Goal: Transaction & Acquisition: Purchase product/service

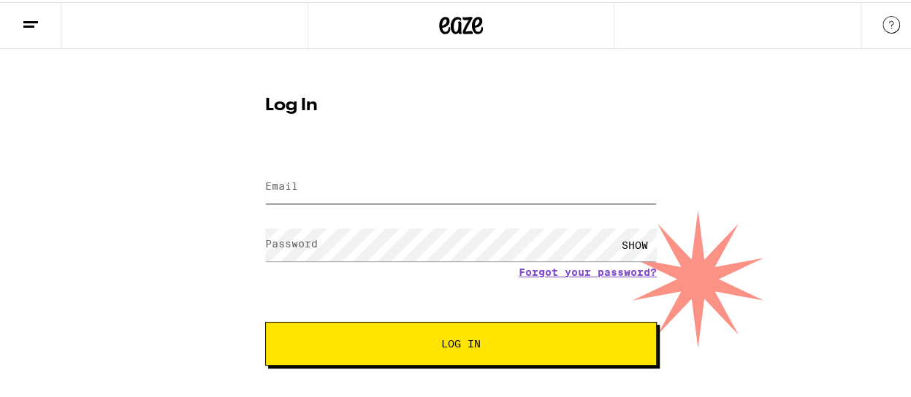
type input "jswhitten@gmail.com"
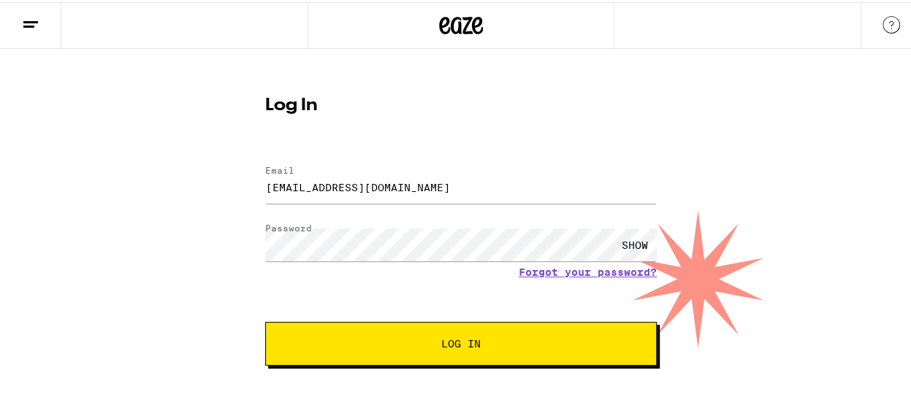
click at [455, 337] on span "Log In" at bounding box center [460, 342] width 39 height 10
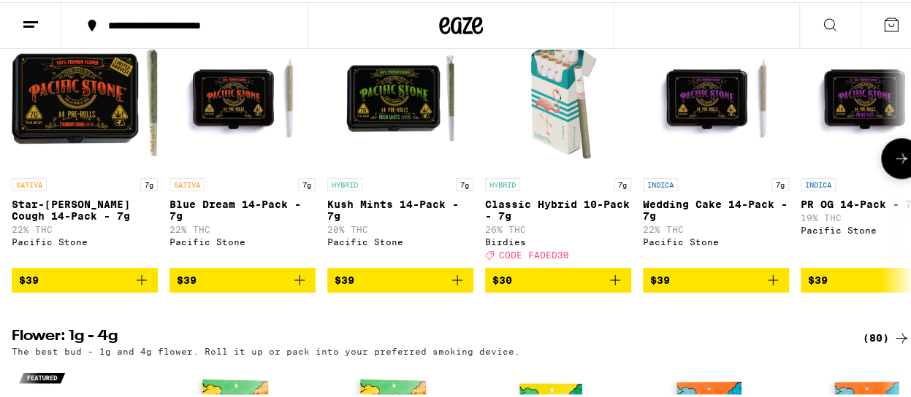
scroll to position [849, 0]
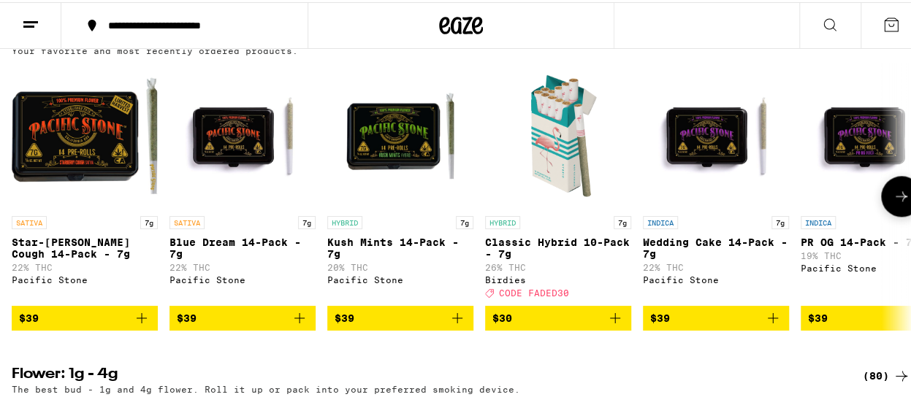
click at [302, 321] on icon "Add to bag" at bounding box center [299, 316] width 10 height 10
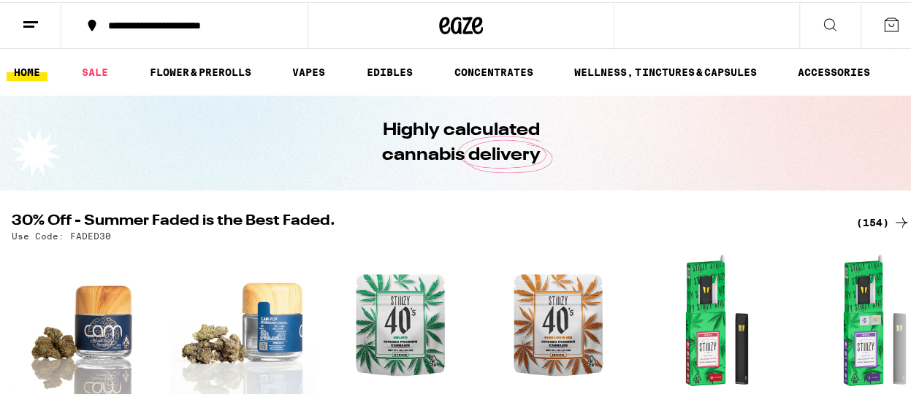
scroll to position [849, 0]
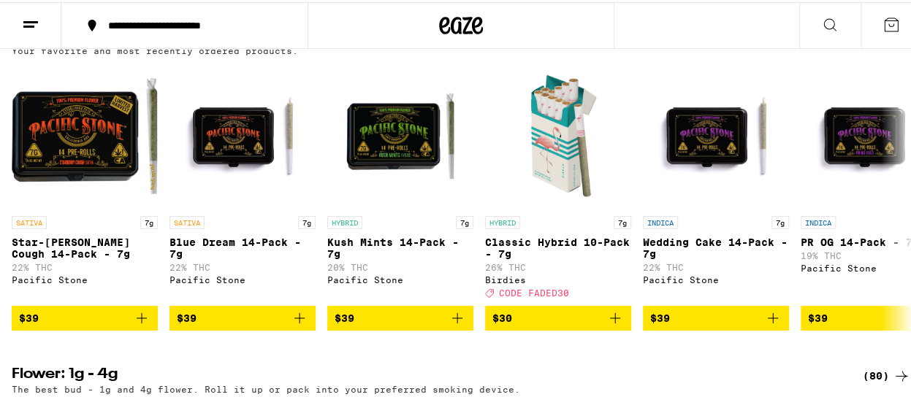
click at [157, 28] on div "**********" at bounding box center [192, 23] width 183 height 10
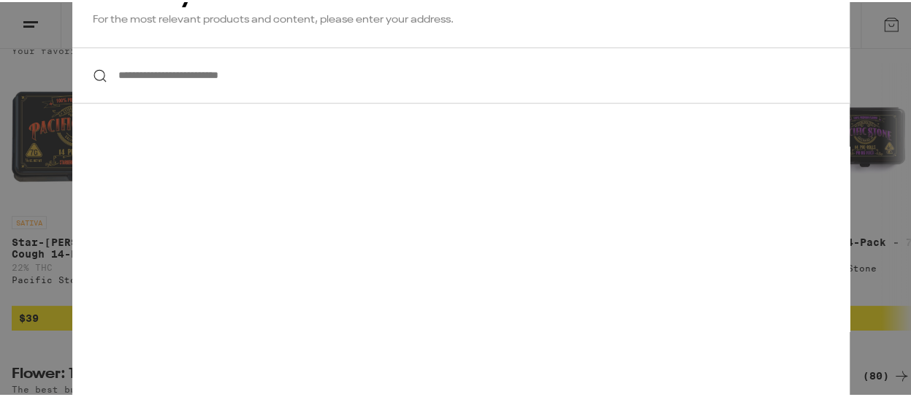
scroll to position [0, 0]
click at [35, 40] on div "**********" at bounding box center [461, 198] width 922 height 397
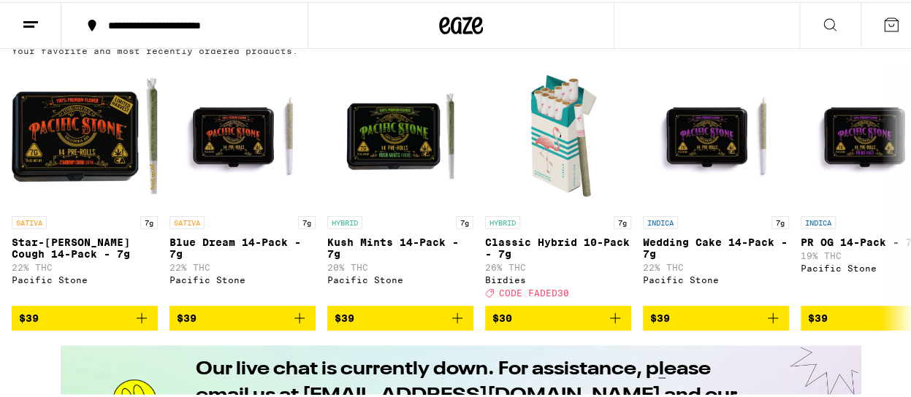
click at [34, 15] on icon at bounding box center [31, 23] width 18 height 18
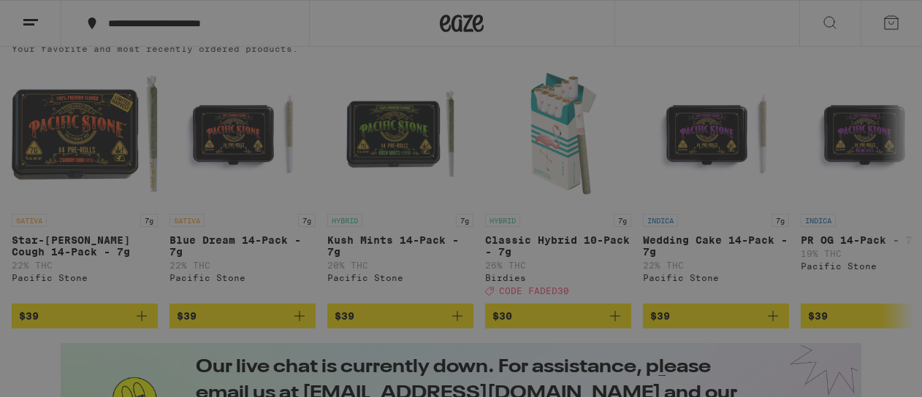
click at [721, 20] on div "Menu Shop Buy It Again Sale Flower & Prerolls Vapes Edibles Concentrates Wellne…" at bounding box center [461, 198] width 922 height 397
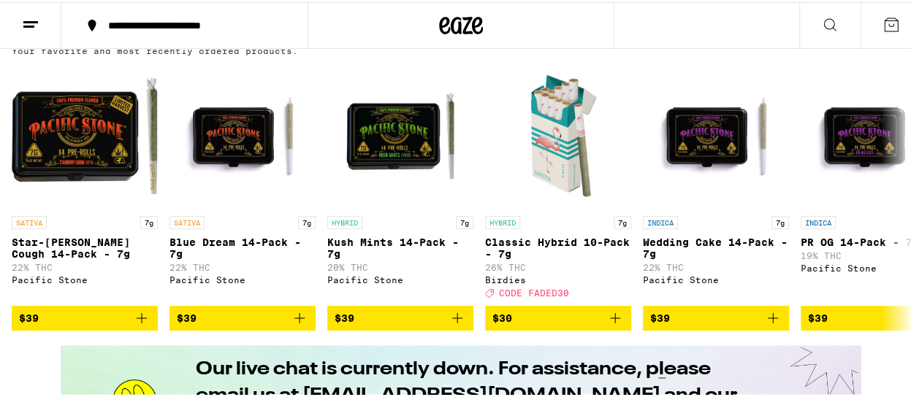
click at [185, 27] on div "**********" at bounding box center [192, 23] width 183 height 10
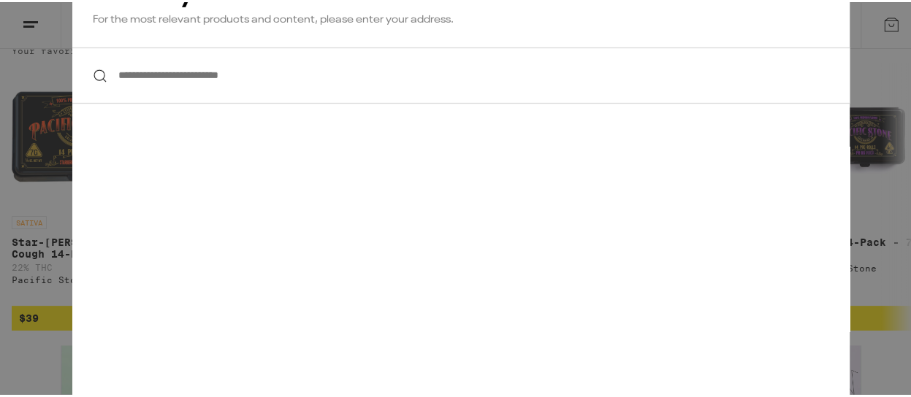
click at [169, 80] on input "**********" at bounding box center [460, 73] width 777 height 56
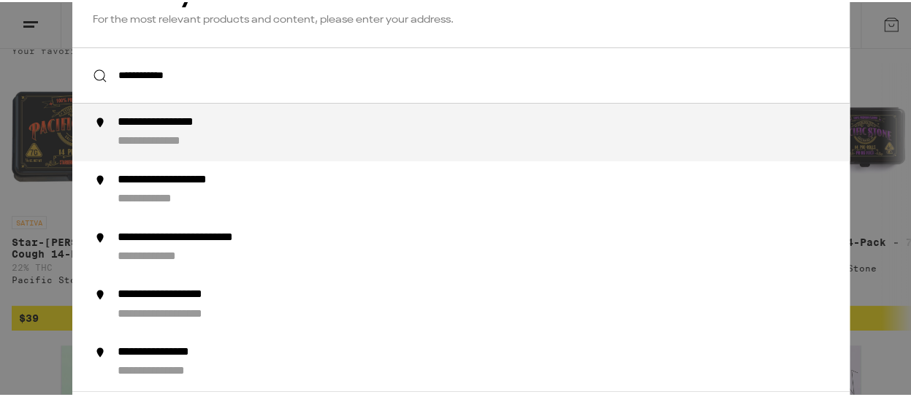
click at [156, 134] on div "**********" at bounding box center [490, 130] width 745 height 34
type input "**********"
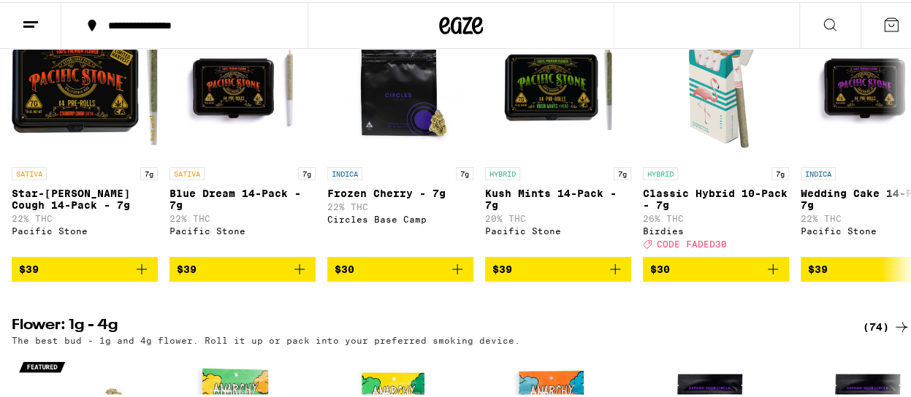
scroll to position [531, 0]
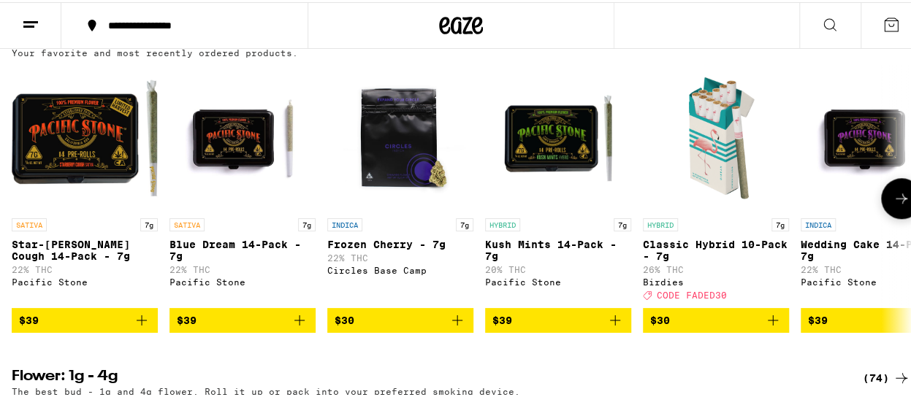
click at [299, 327] on icon "Add to bag" at bounding box center [300, 319] width 18 height 18
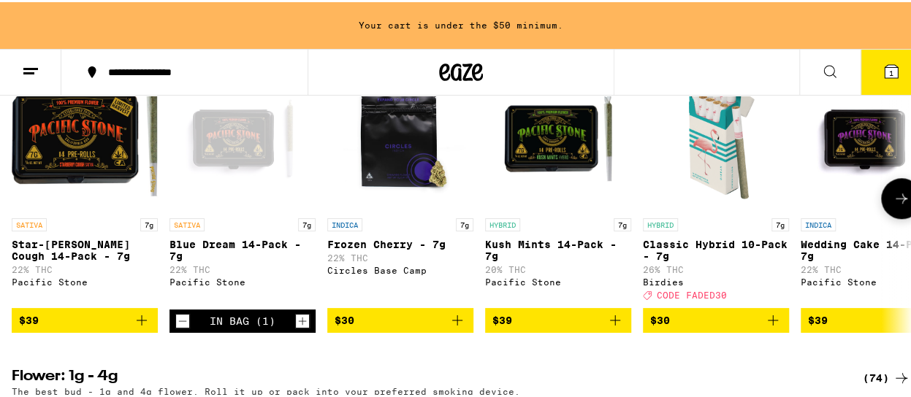
click at [299, 328] on icon "Increment" at bounding box center [302, 319] width 13 height 18
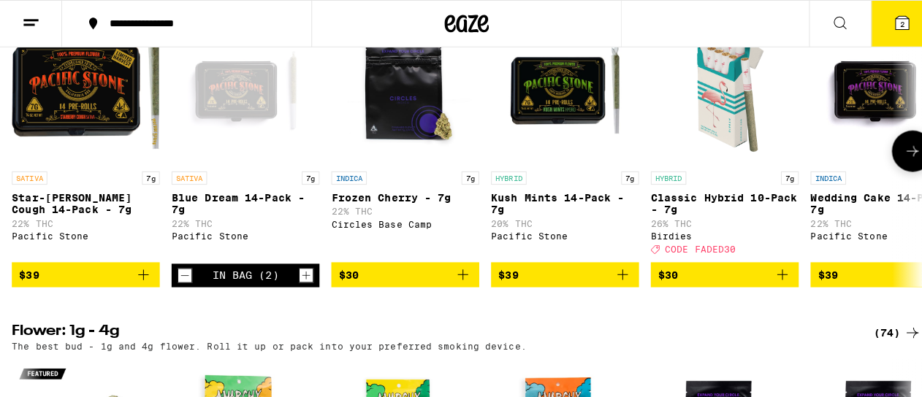
scroll to position [522, 0]
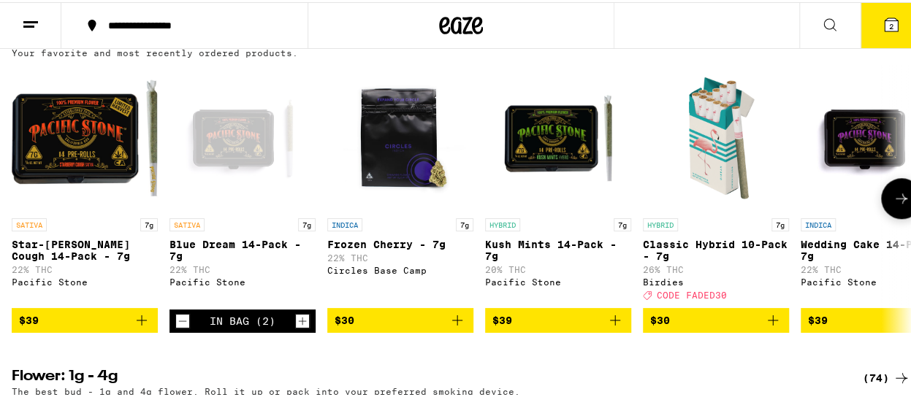
click at [299, 328] on icon "Increment" at bounding box center [302, 319] width 13 height 18
click at [887, 27] on icon at bounding box center [891, 23] width 18 height 18
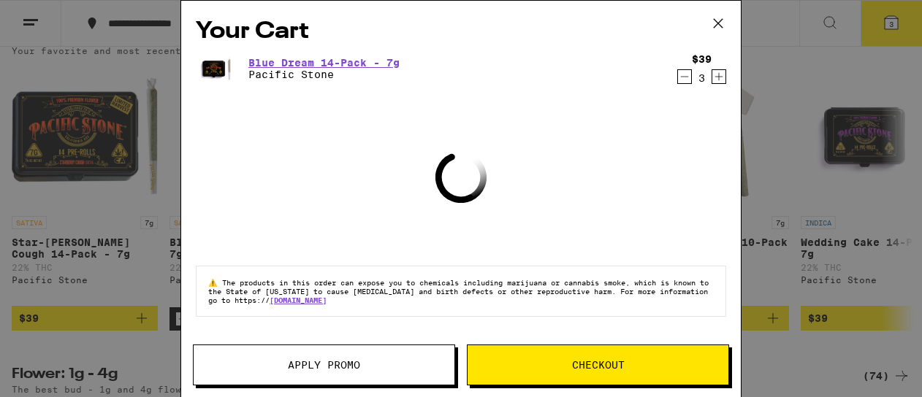
click at [554, 366] on span "Checkout" at bounding box center [598, 365] width 261 height 10
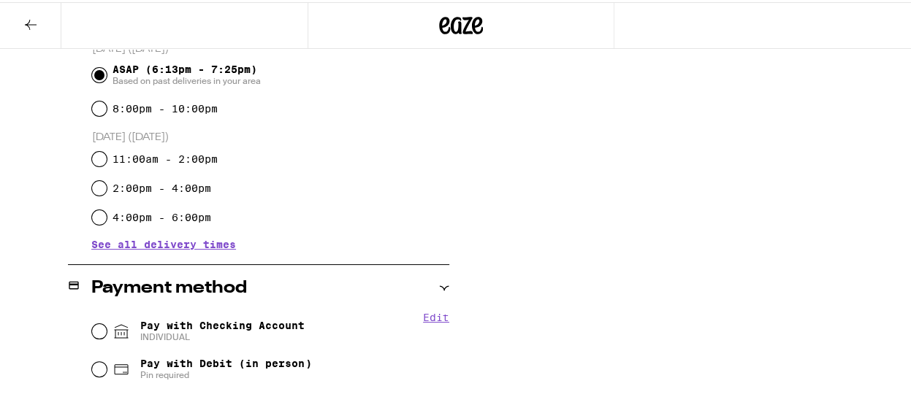
scroll to position [552, 0]
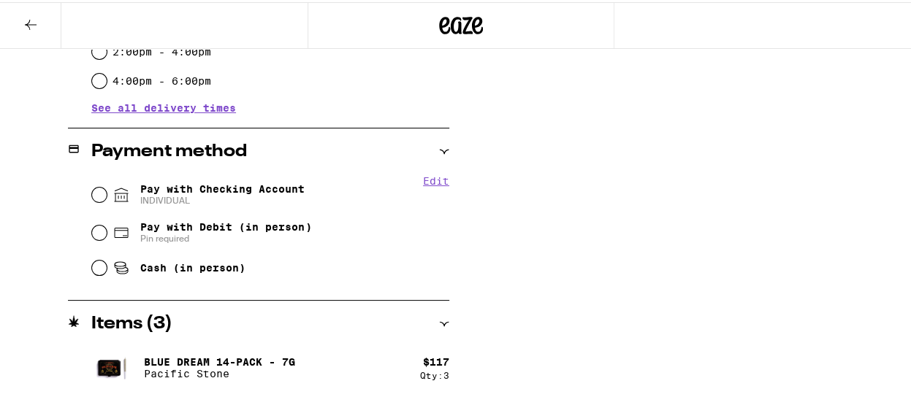
click at [277, 198] on span "INDIVIDUAL" at bounding box center [222, 199] width 164 height 12
click at [107, 198] on input "Pay with Checking Account INDIVIDUAL" at bounding box center [99, 193] width 15 height 15
radio input "true"
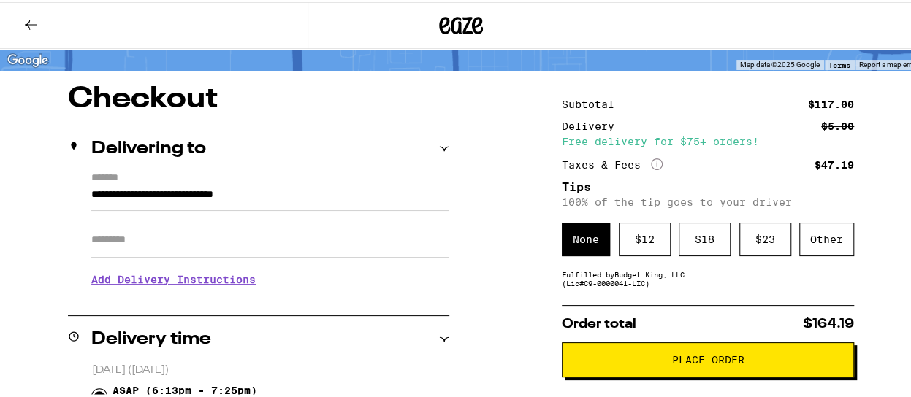
scroll to position [91, 0]
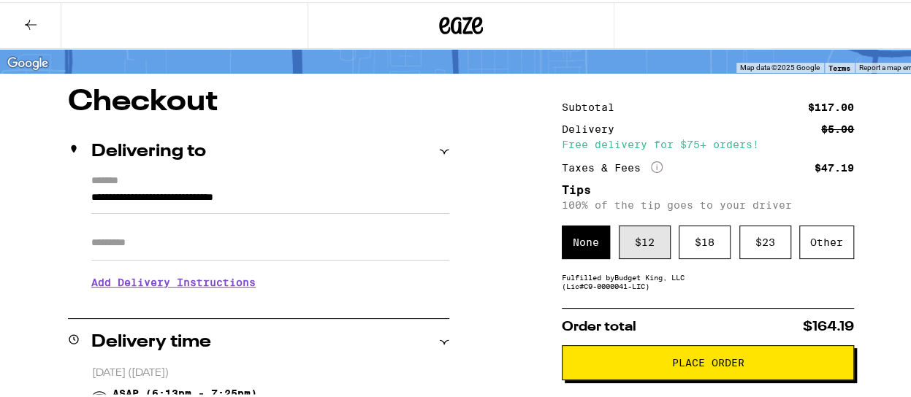
click at [633, 239] on div "$ 12" at bounding box center [645, 241] width 52 height 34
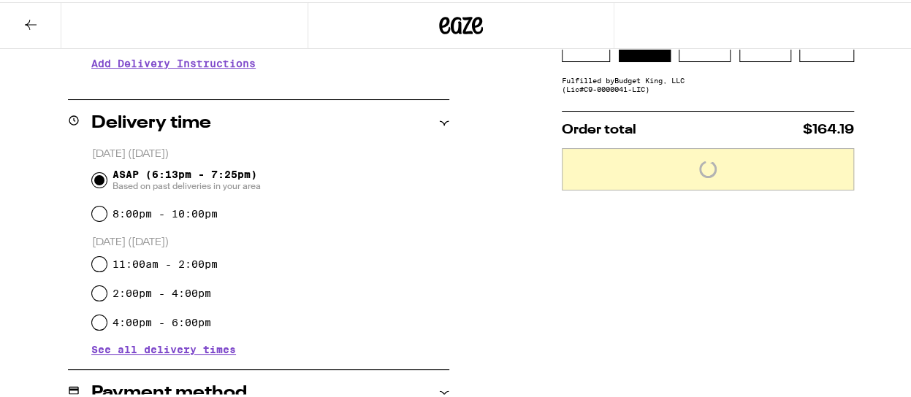
scroll to position [312, 0]
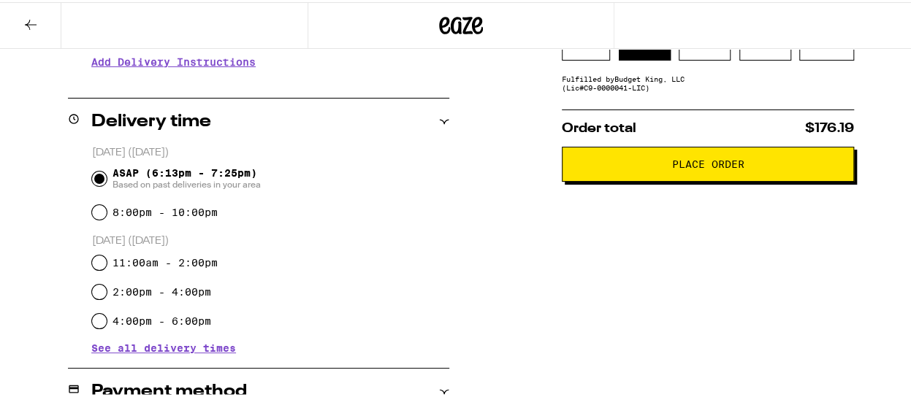
click at [694, 180] on button "Place Order" at bounding box center [708, 162] width 292 height 35
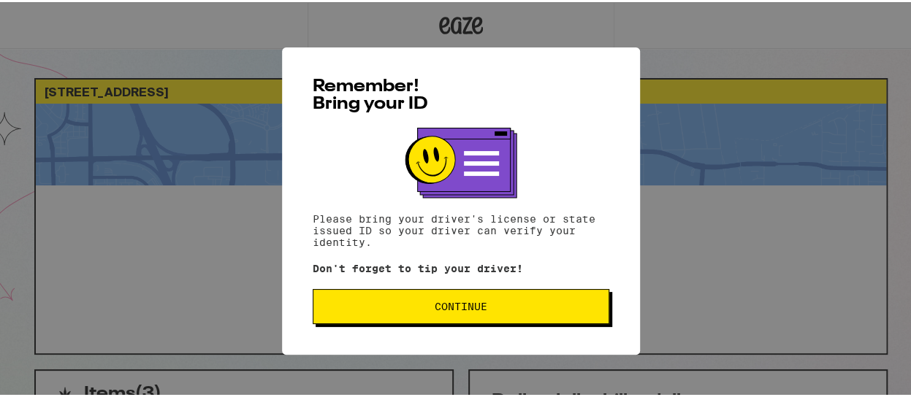
click at [478, 320] on button "Continue" at bounding box center [461, 304] width 297 height 35
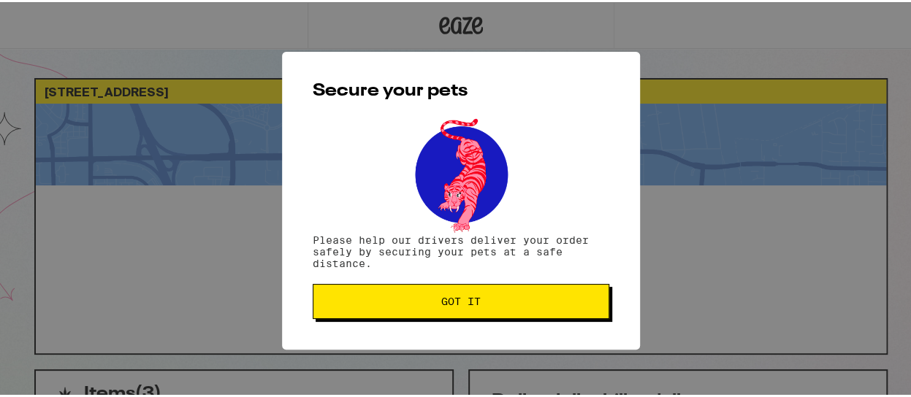
click at [475, 295] on span "Got it" at bounding box center [460, 299] width 39 height 10
